Goal: Transaction & Acquisition: Download file/media

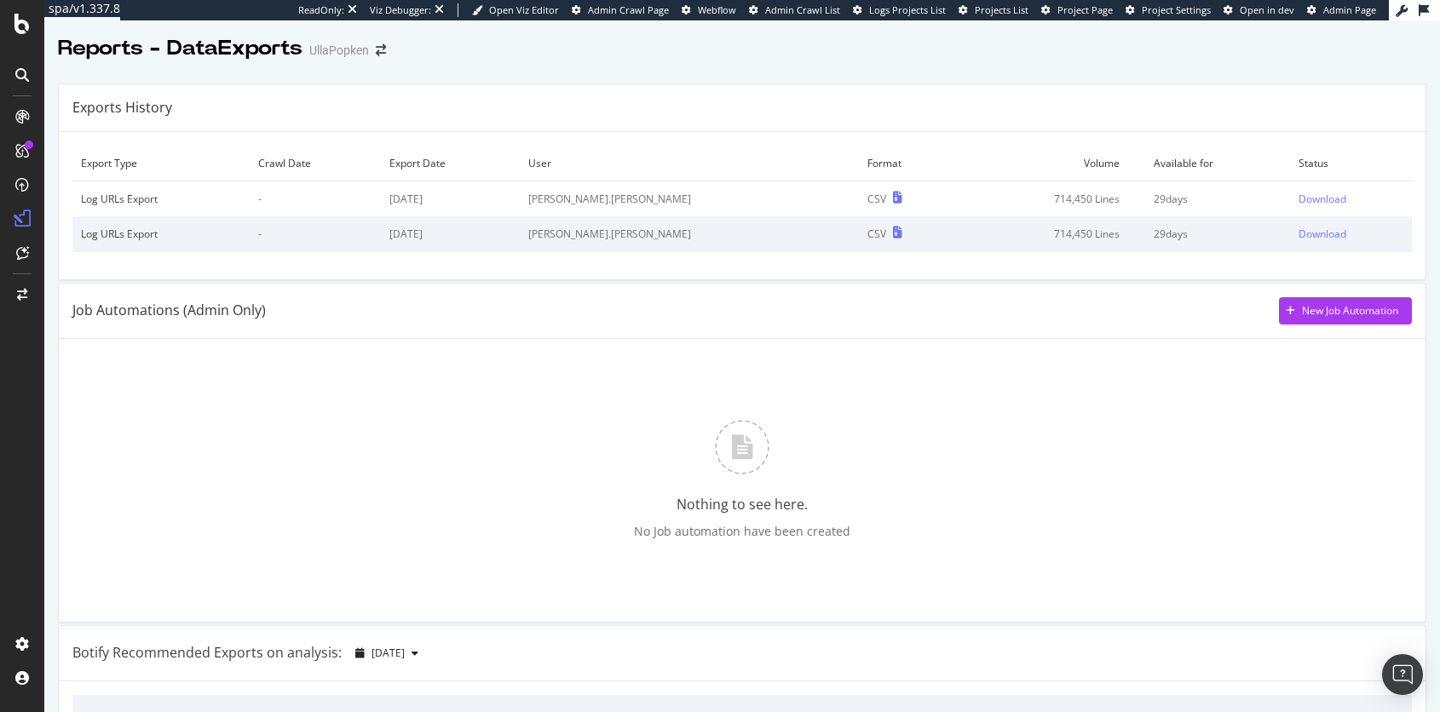
click at [1318, 187] on td "Download" at bounding box center [1351, 199] width 122 height 36
click at [1306, 197] on div "Download" at bounding box center [1322, 199] width 48 height 14
click at [867, 197] on div "CSV" at bounding box center [876, 199] width 19 height 14
click at [1298, 195] on div "Download" at bounding box center [1322, 199] width 48 height 14
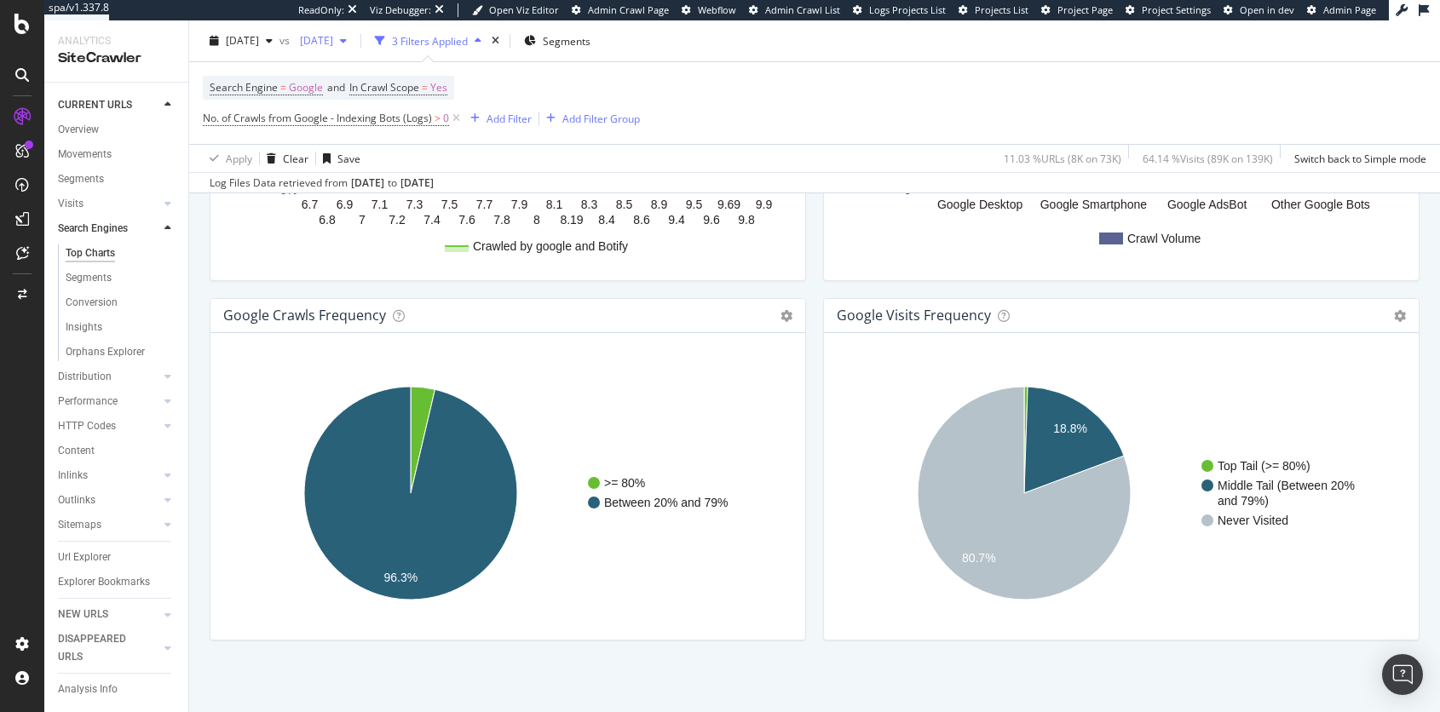
scroll to position [912, 0]
